Goal: Task Accomplishment & Management: Manage account settings

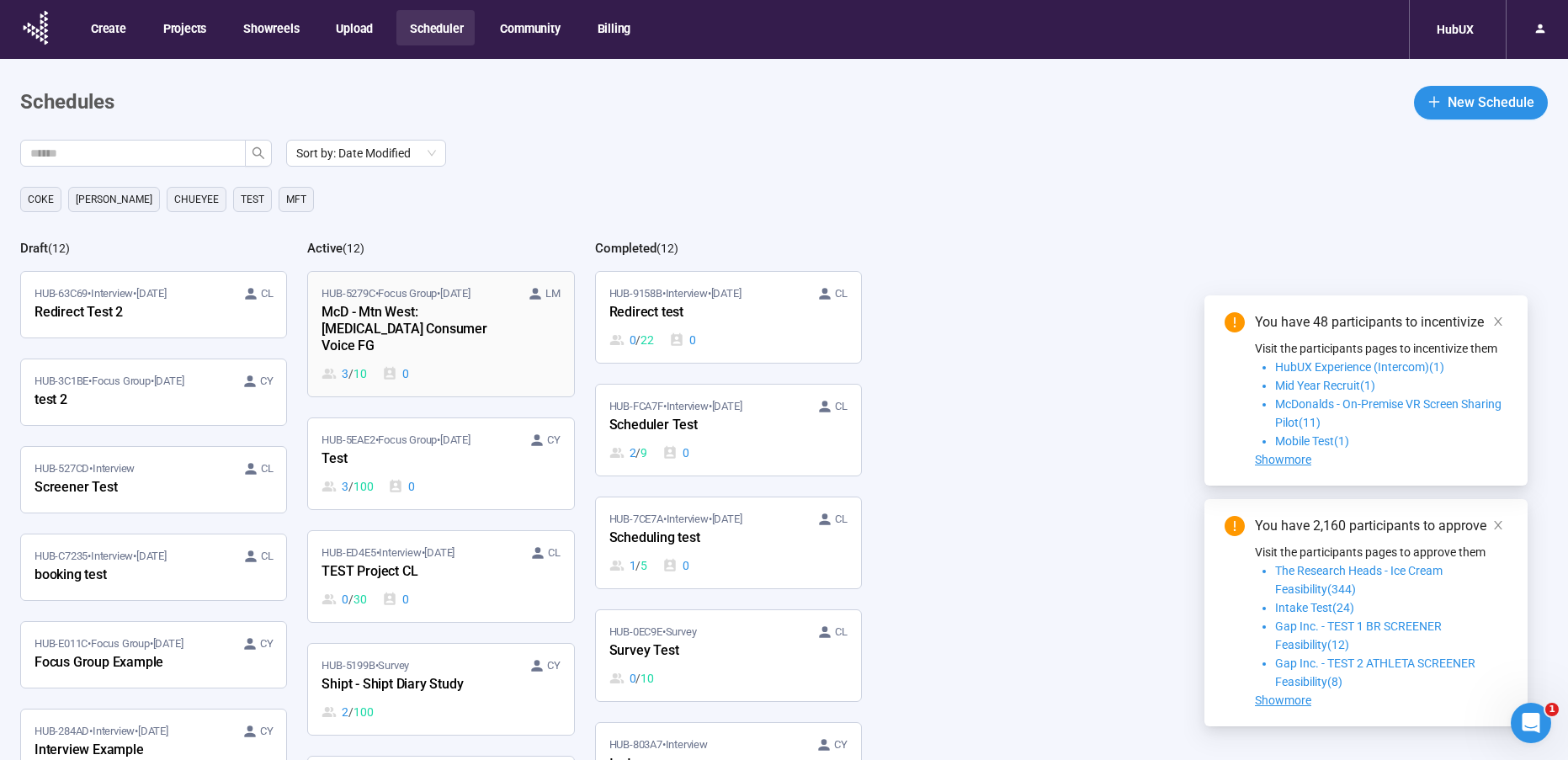
click at [386, 316] on div "McD - Mtn West: [MEDICAL_DATA] Consumer Voice FG" at bounding box center [414, 330] width 185 height 55
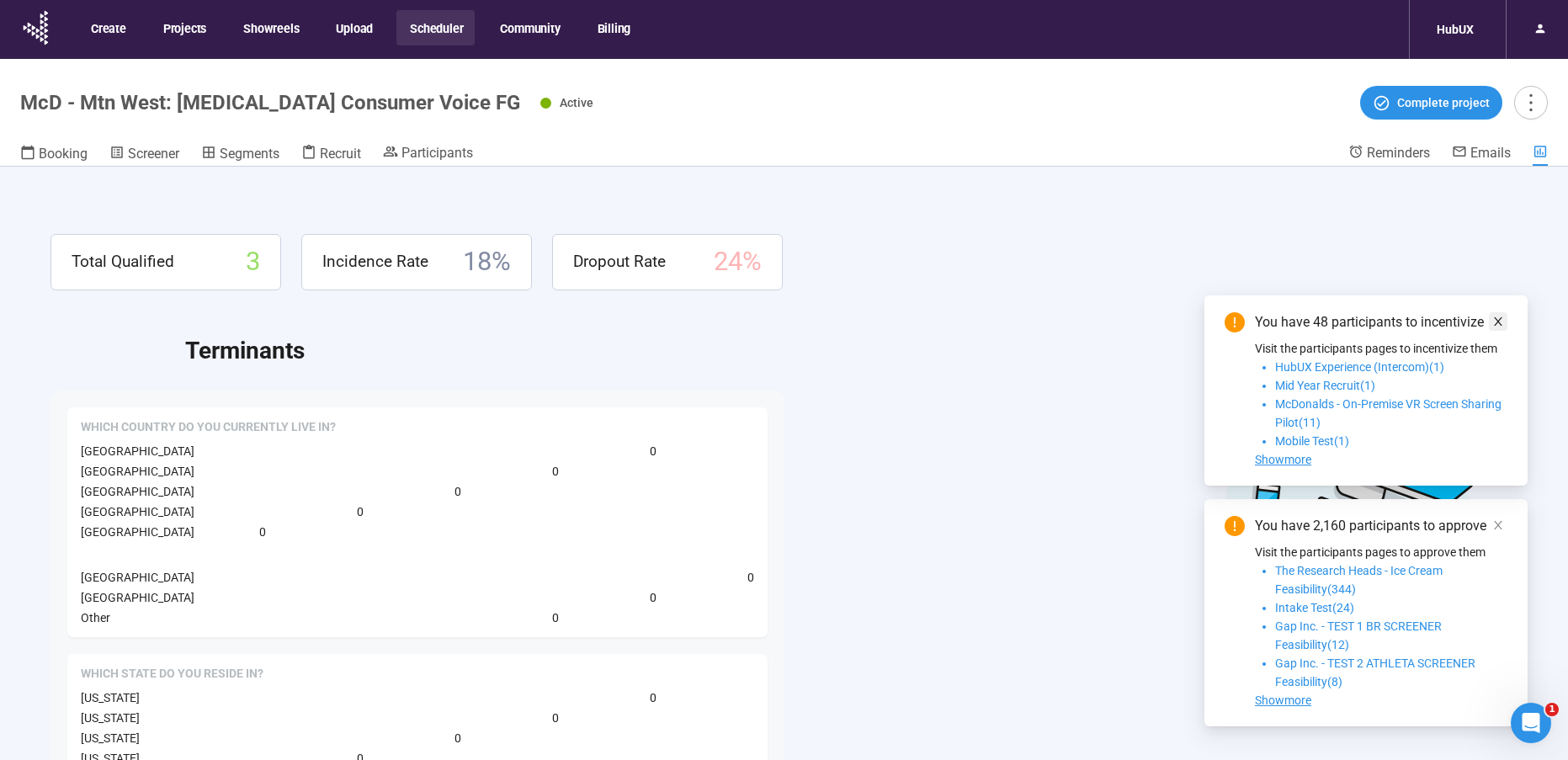
click at [1495, 318] on icon "close" at bounding box center [1498, 321] width 12 height 12
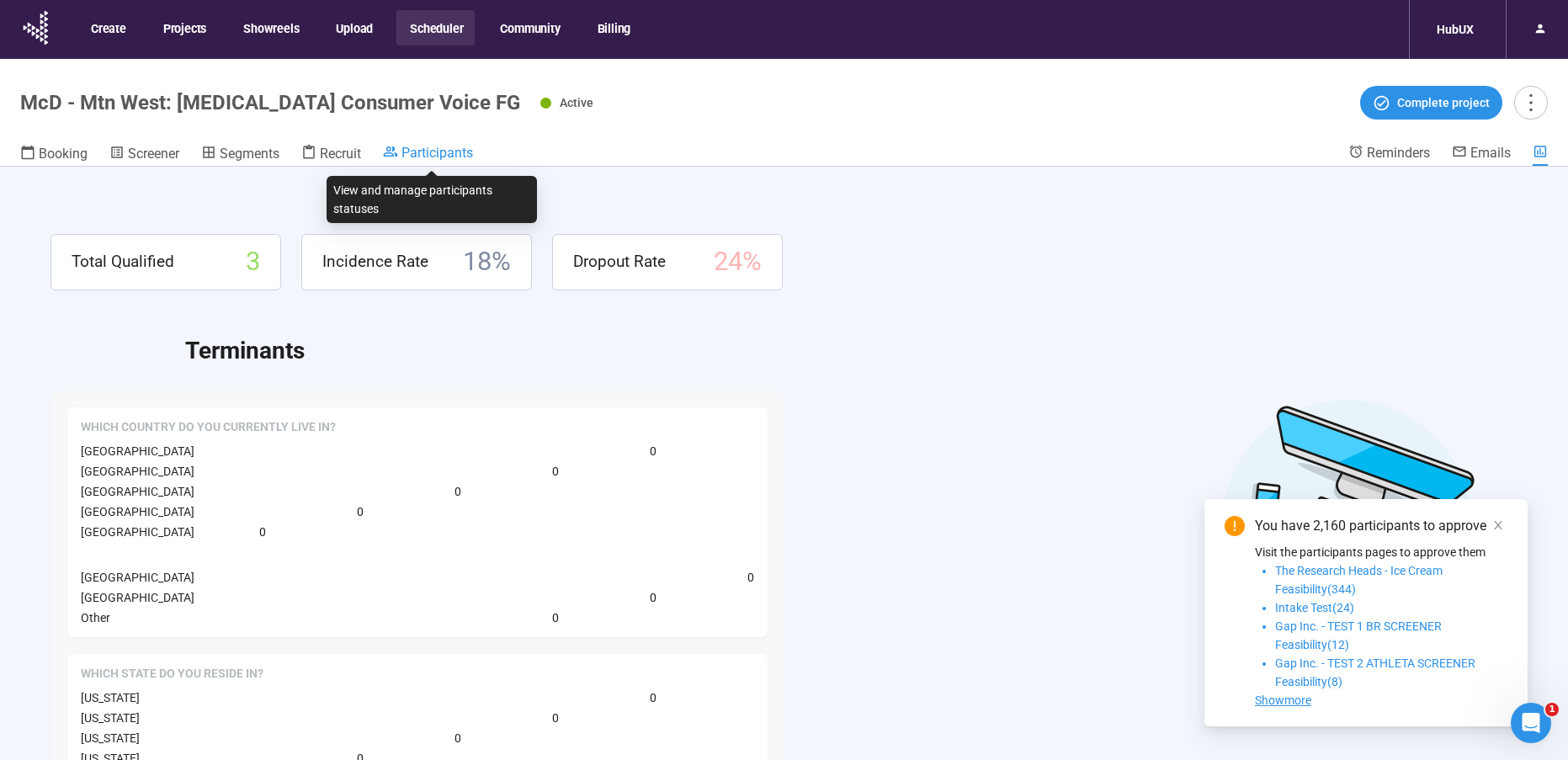
click at [465, 154] on span "Participants" at bounding box center [437, 153] width 71 height 16
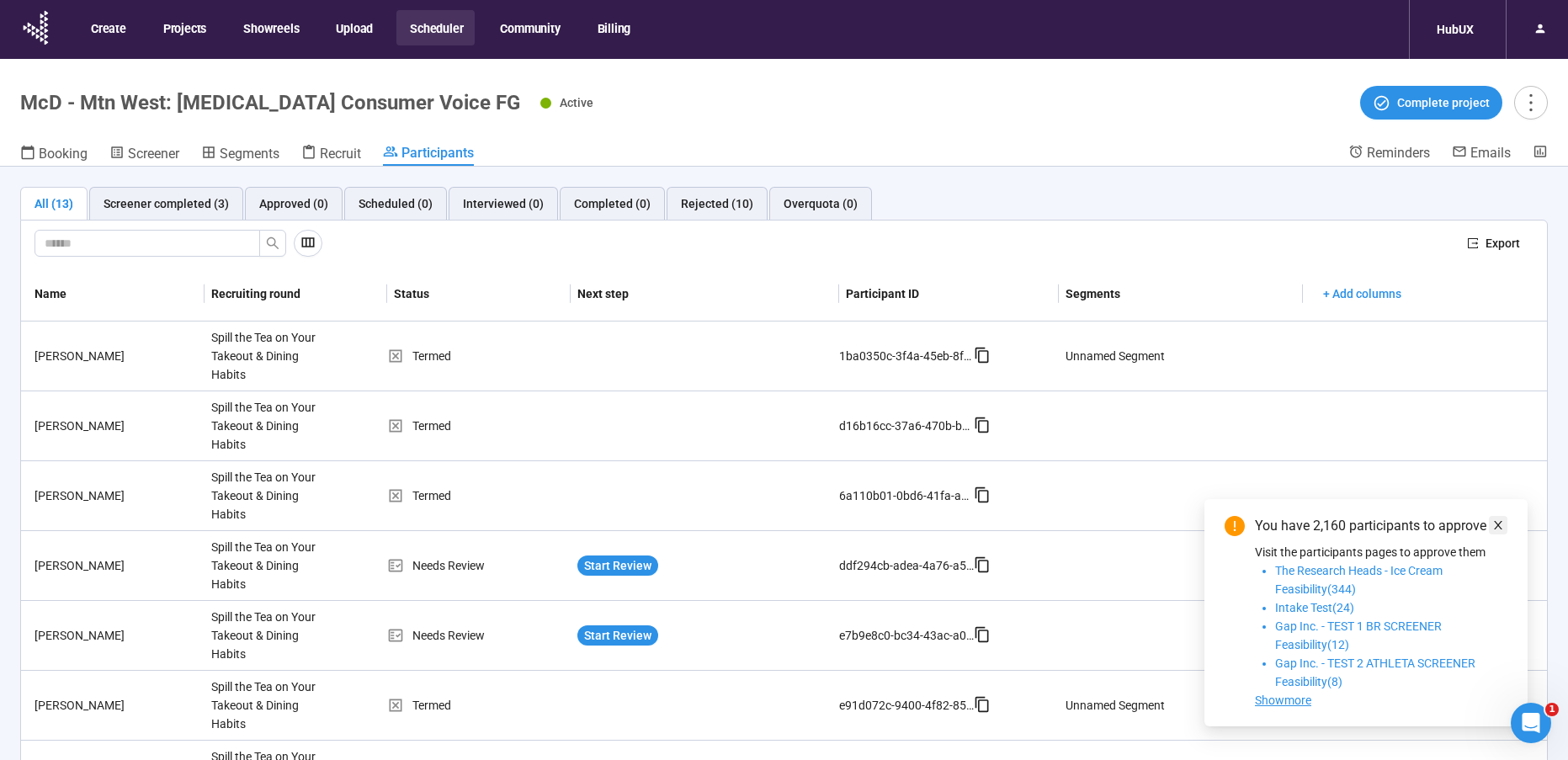
click at [1497, 527] on icon "close" at bounding box center [1498, 524] width 8 height 8
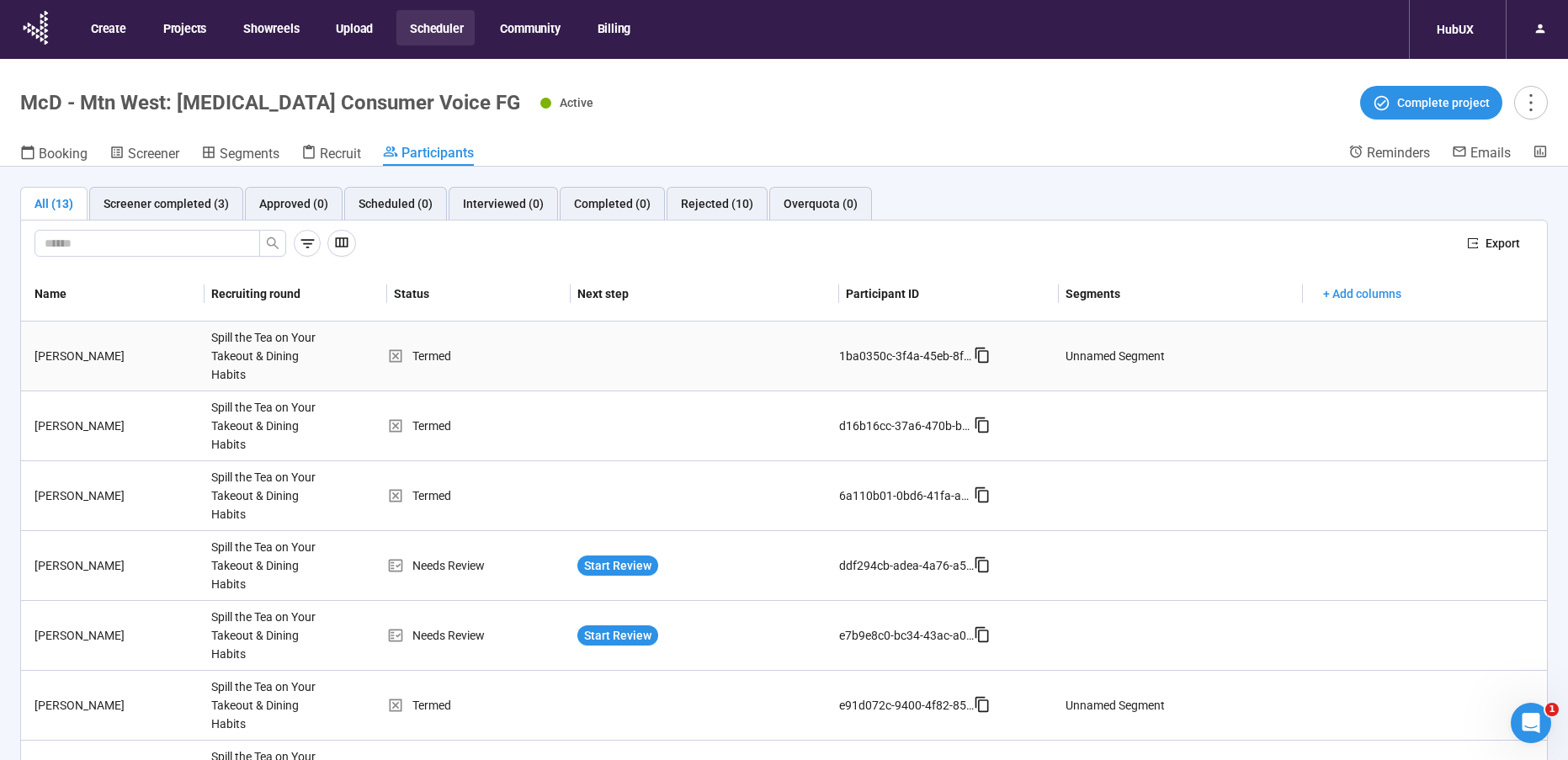
click at [482, 366] on td "Termed" at bounding box center [478, 356] width 183 height 70
click at [443, 358] on div "Termed" at bounding box center [478, 355] width 183 height 19
click at [1092, 349] on div "Unnamed Segment" at bounding box center [1115, 355] width 99 height 19
click at [876, 348] on div "1ba0350c-3f4a-45eb-8f4f-bb2c71b77ccd" at bounding box center [906, 355] width 135 height 19
click at [871, 357] on div "1ba0350c-3f4a-45eb-8f4f-bb2c71b77ccd" at bounding box center [906, 355] width 135 height 19
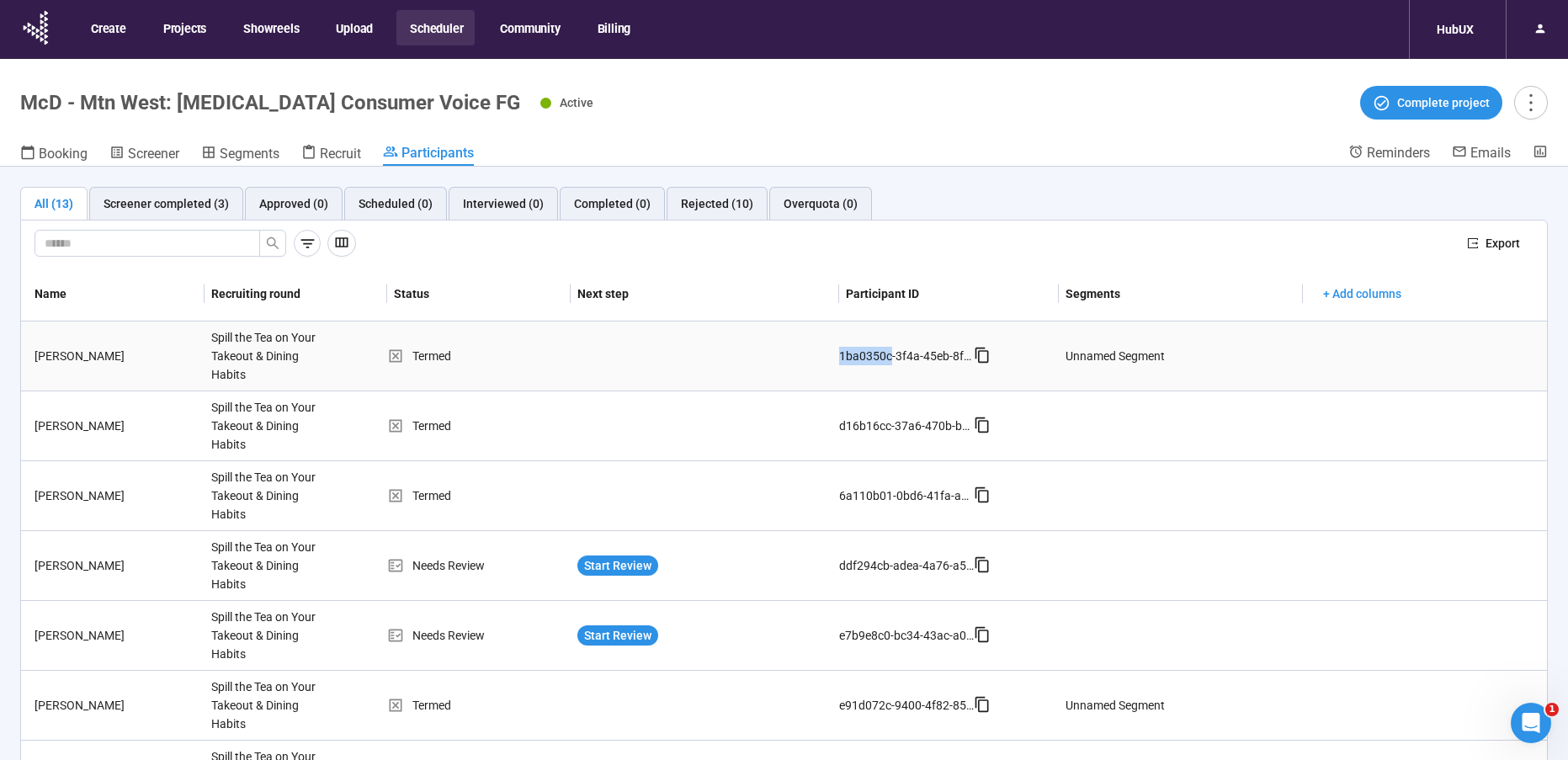
click at [871, 357] on div "1ba0350c-3f4a-45eb-8f4f-bb2c71b77ccd" at bounding box center [906, 355] width 135 height 19
click at [876, 357] on div "1ba0350c-3f4a-45eb-8f4f-bb2c71b77ccd" at bounding box center [906, 355] width 135 height 19
click at [700, 352] on td at bounding box center [705, 356] width 269 height 70
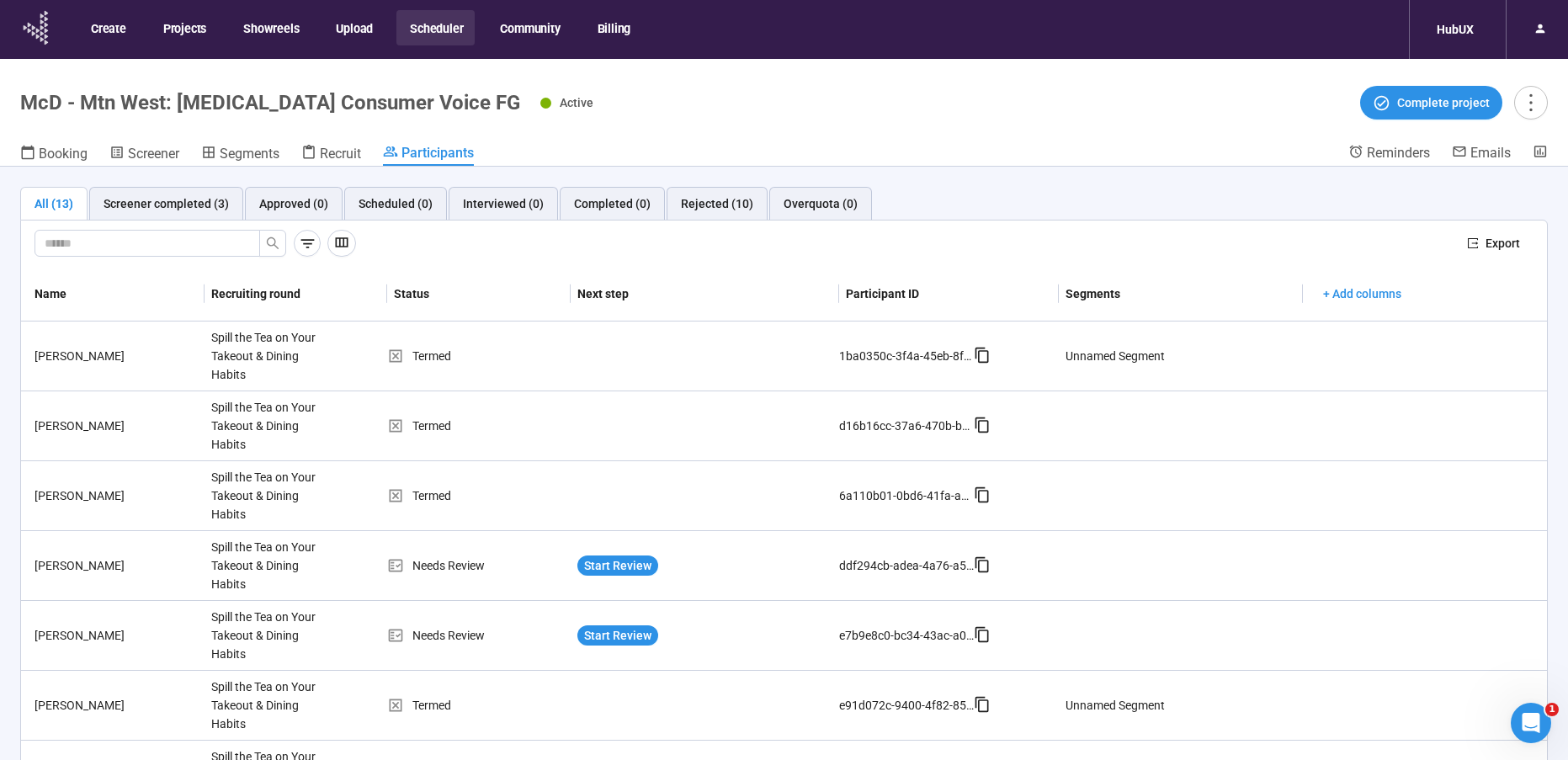
click at [37, 37] on icon at bounding box center [38, 38] width 4 height 5
